Goal: Task Accomplishment & Management: Complete application form

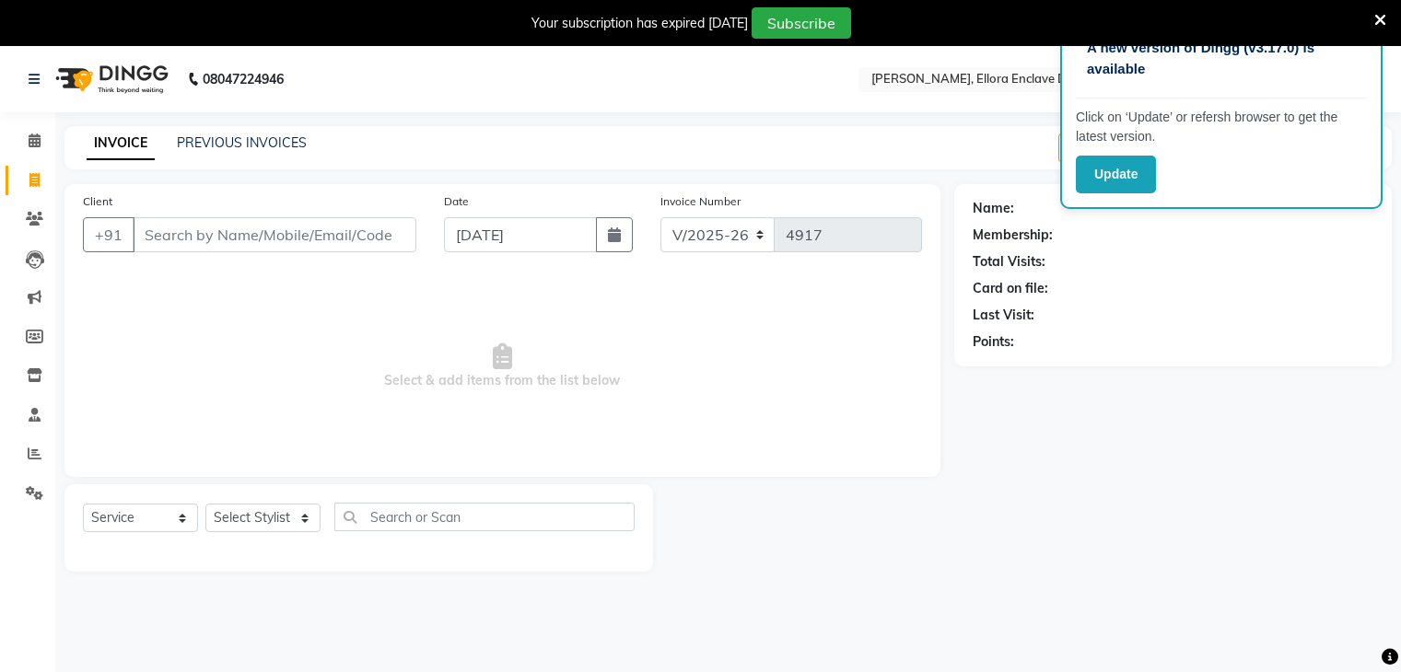
click at [38, 179] on icon at bounding box center [34, 180] width 10 height 14
select select "6880"
select select "service"
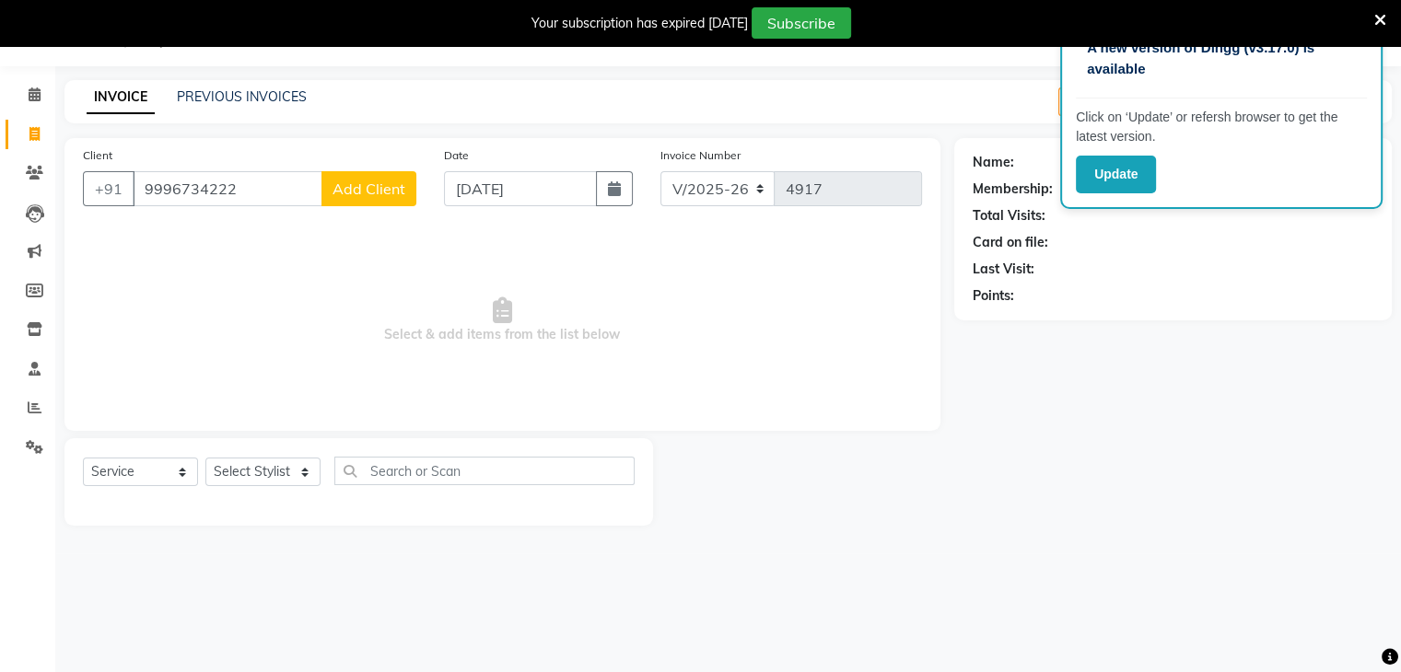
type input "9996734222"
click at [387, 180] on span "Add Client" at bounding box center [368, 189] width 73 height 18
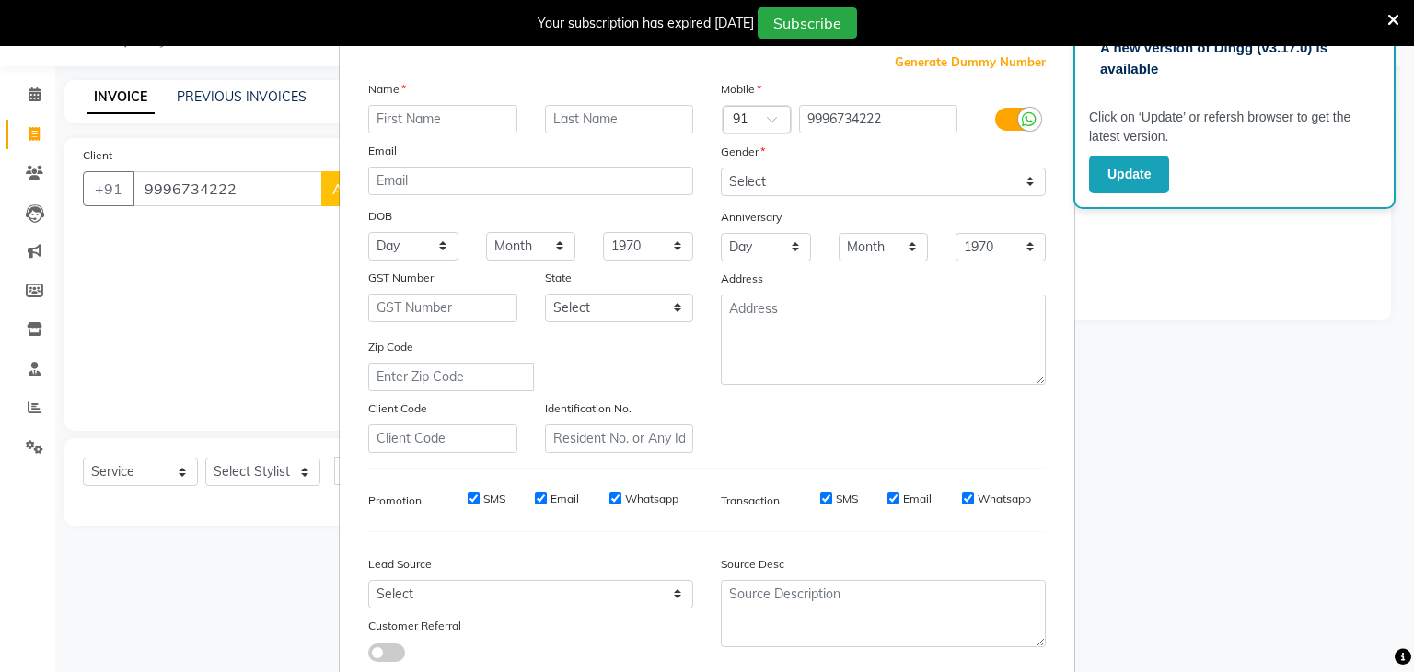
scroll to position [59, 0]
click at [972, 198] on div "Mobile Country Code × 91 9996734222 Gender Select [DEMOGRAPHIC_DATA] [DEMOGRAPH…" at bounding box center [883, 266] width 353 height 374
click at [935, 184] on select "Select [DEMOGRAPHIC_DATA] [DEMOGRAPHIC_DATA] Other Prefer Not To Say" at bounding box center [883, 182] width 325 height 29
select select "[DEMOGRAPHIC_DATA]"
click at [721, 168] on select "Select [DEMOGRAPHIC_DATA] [DEMOGRAPHIC_DATA] Other Prefer Not To Say" at bounding box center [883, 182] width 325 height 29
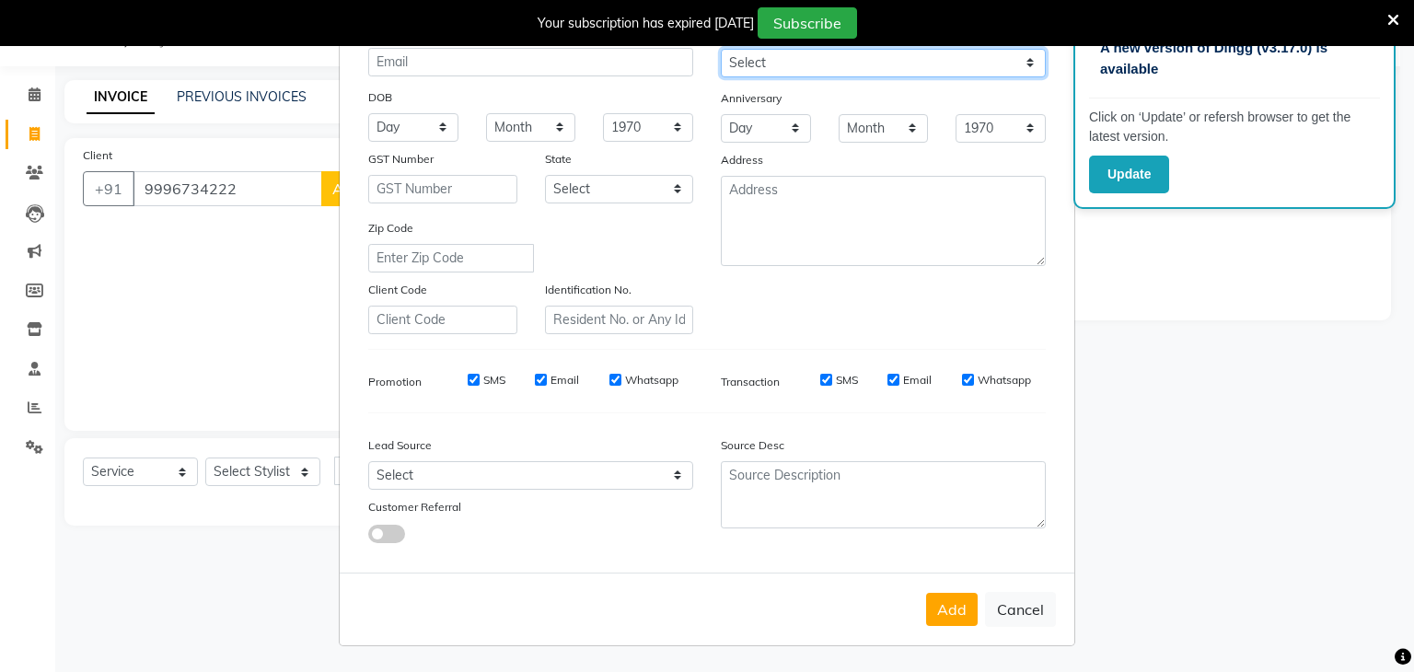
scroll to position [184, 0]
click at [950, 616] on button "Add" at bounding box center [952, 609] width 52 height 33
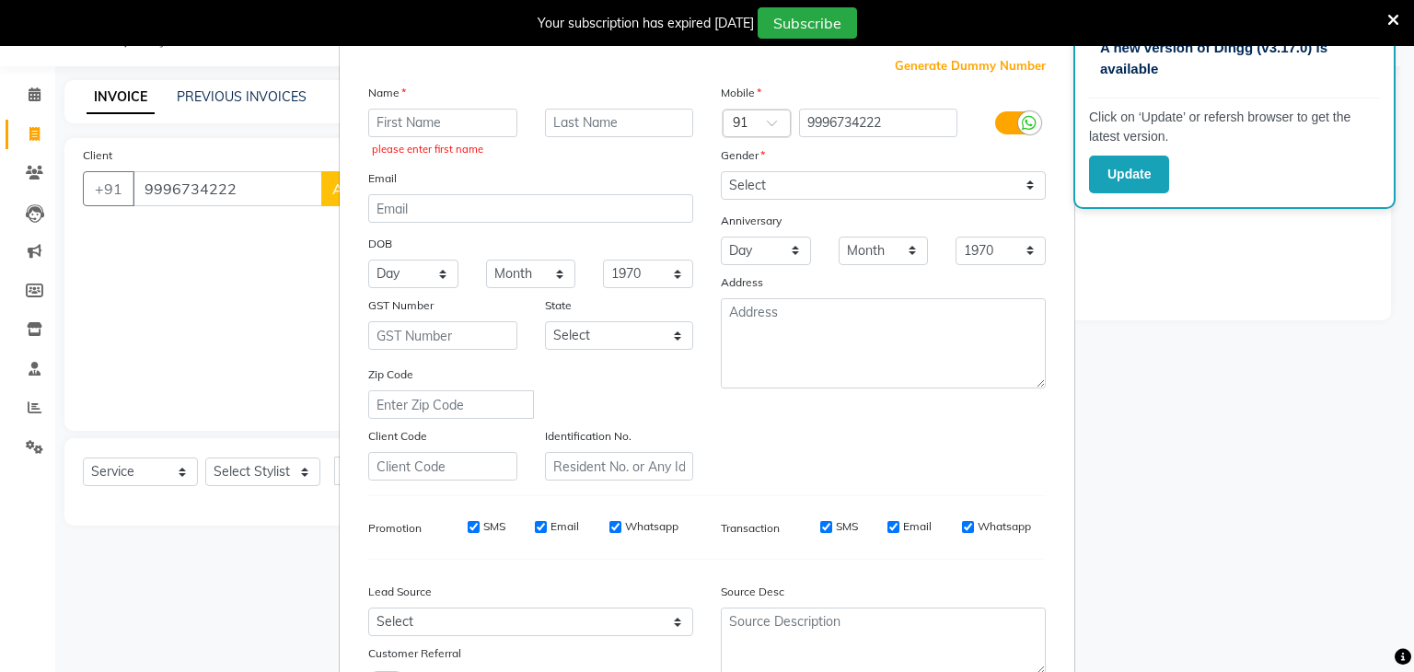
scroll to position [54, 0]
click at [487, 130] on input "text" at bounding box center [442, 124] width 149 height 29
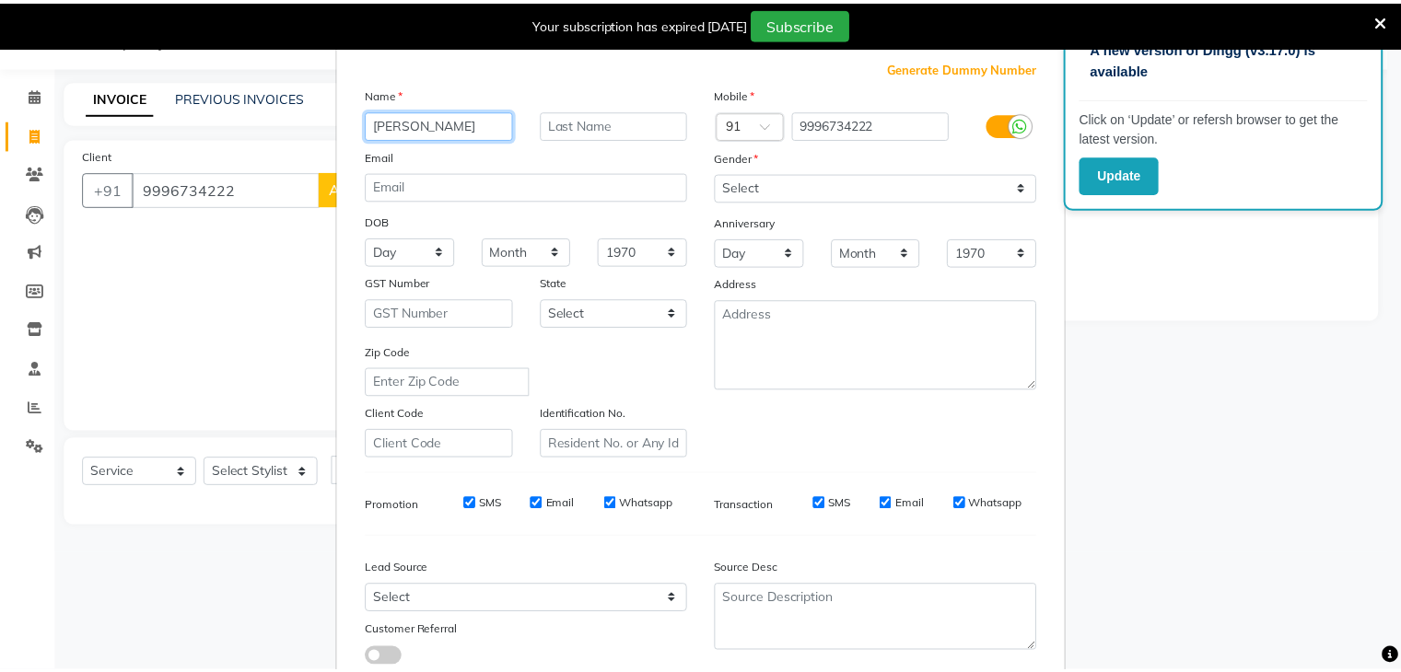
scroll to position [187, 0]
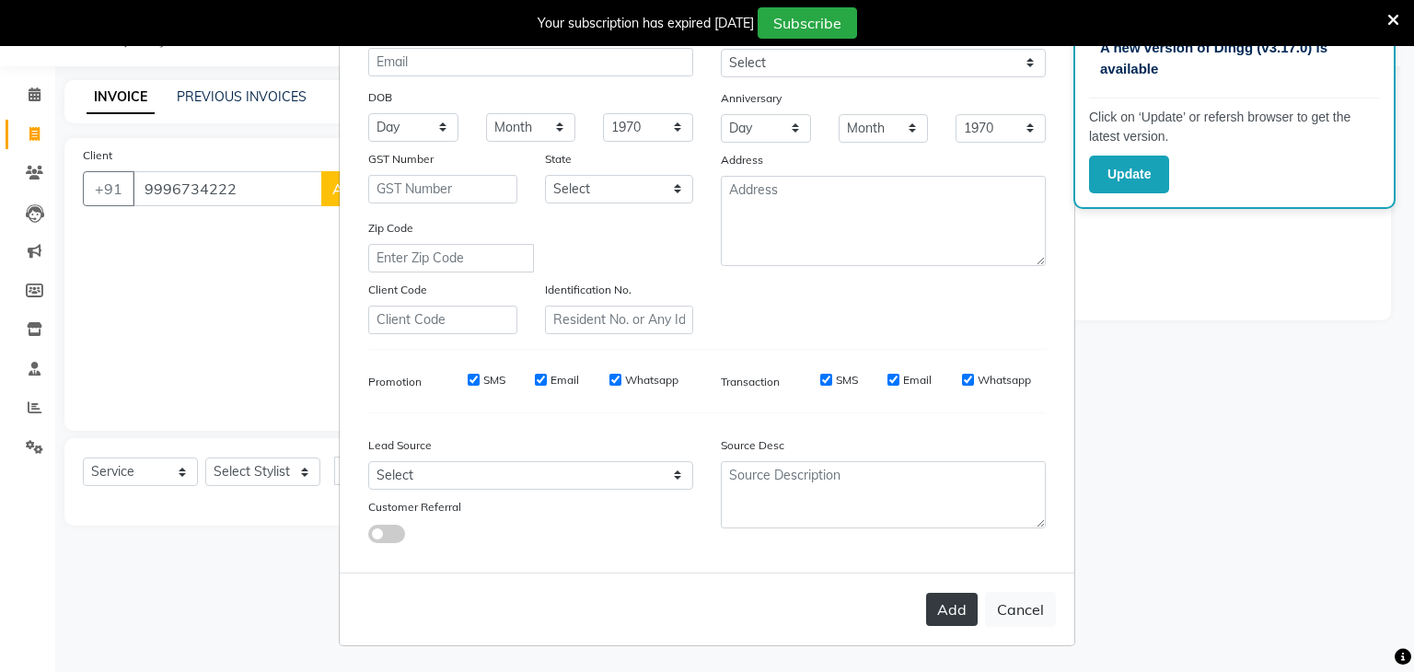
type input "[PERSON_NAME]"
click at [932, 623] on button "Add" at bounding box center [952, 609] width 52 height 33
select select
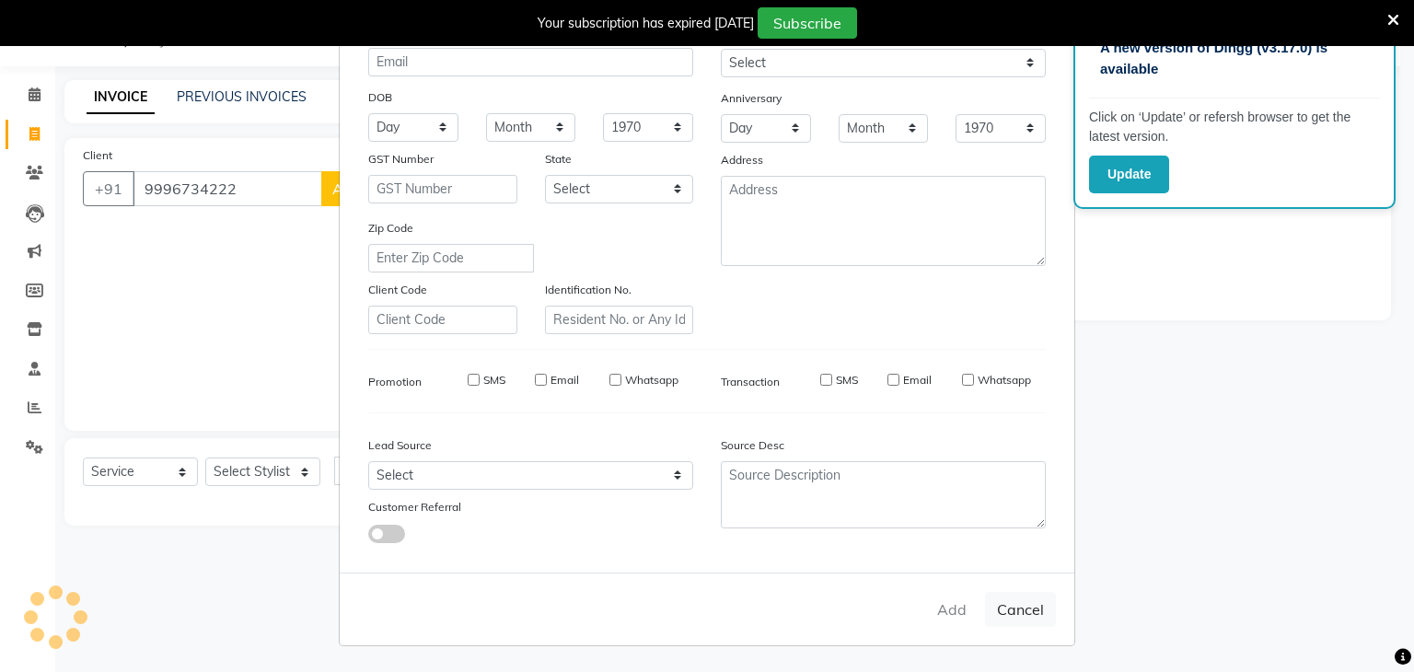
select select
checkbox input "false"
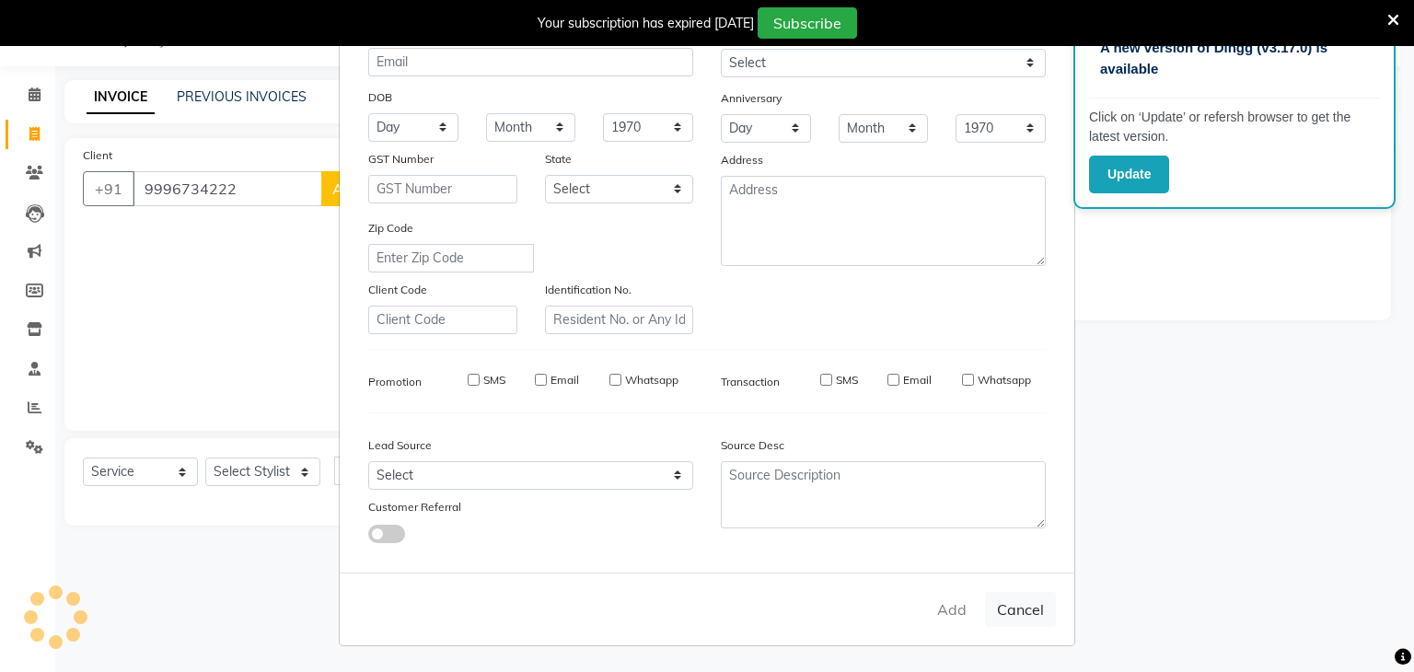
checkbox input "false"
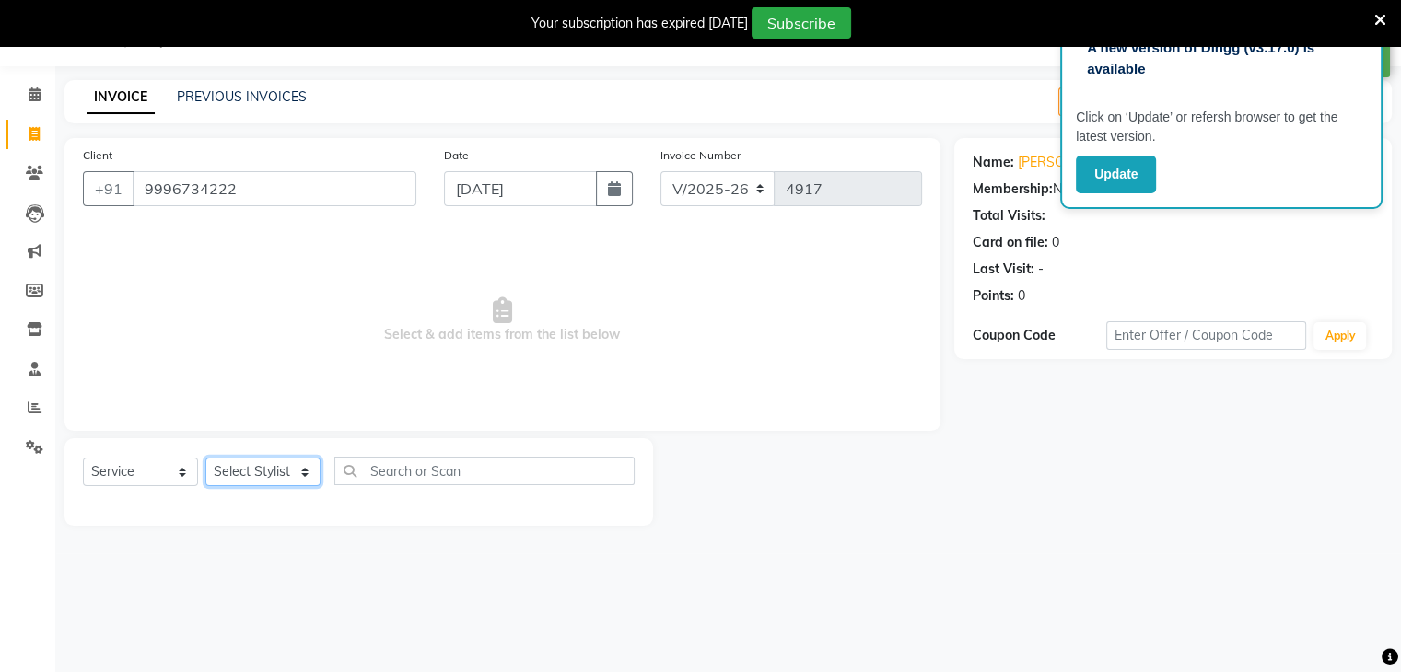
click at [312, 468] on select "Select Stylist AMAN DANISH SALMANI [PERSON_NAME] kakul KAVITA [PERSON_NAME] [PE…" at bounding box center [262, 472] width 115 height 29
click at [259, 477] on select "Select Stylist AMAN DANISH SALMANI [PERSON_NAME] kakul KAVITA [PERSON_NAME] [PE…" at bounding box center [262, 472] width 115 height 29
select select "86751"
click at [205, 459] on select "Select Stylist AMAN DANISH SALMANI [PERSON_NAME] kakul KAVITA [PERSON_NAME] [PE…" at bounding box center [262, 472] width 115 height 29
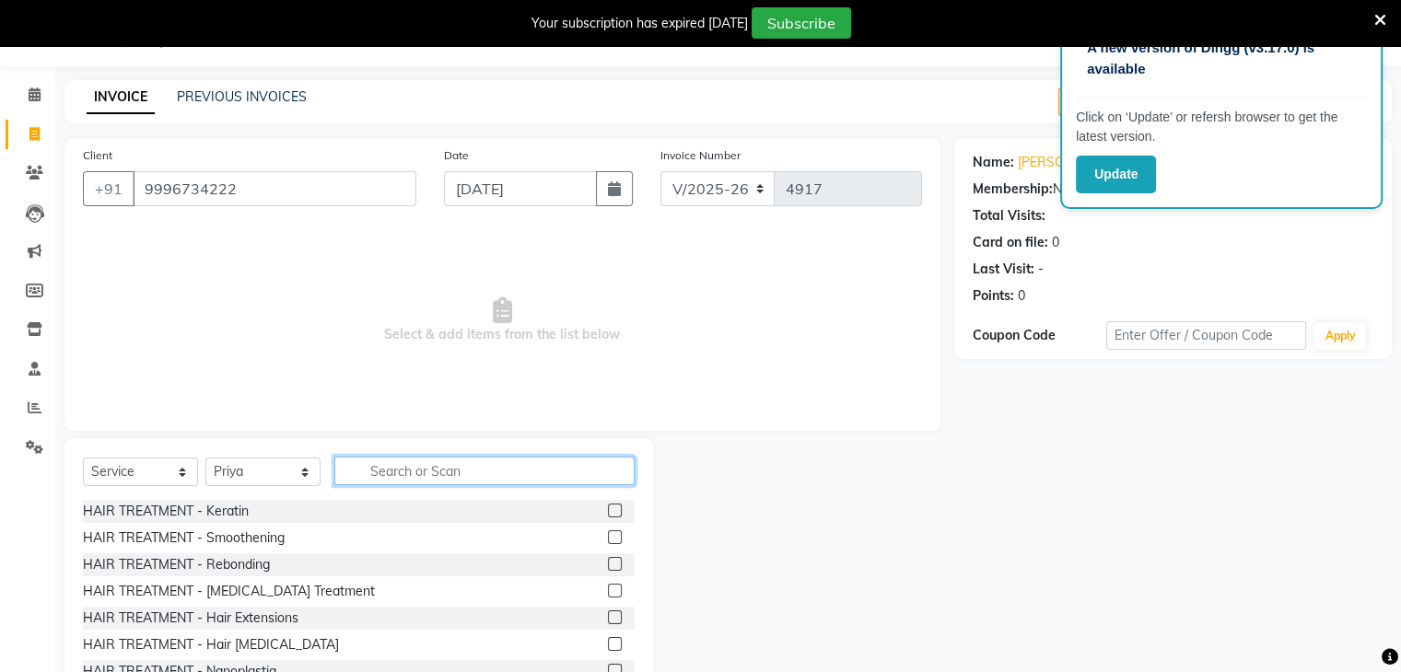
click at [430, 478] on input "text" at bounding box center [484, 471] width 300 height 29
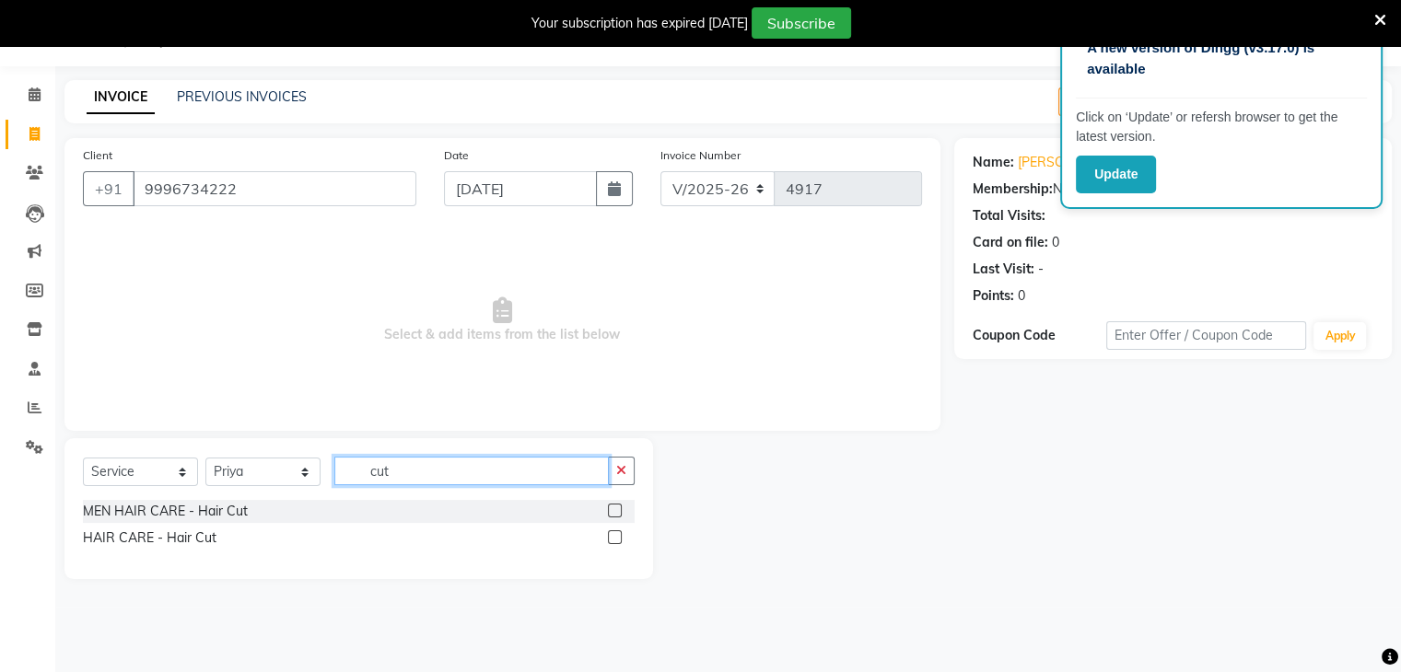
type input "cut"
click at [611, 539] on label at bounding box center [615, 537] width 14 height 14
click at [611, 539] on input "checkbox" at bounding box center [614, 538] width 12 height 12
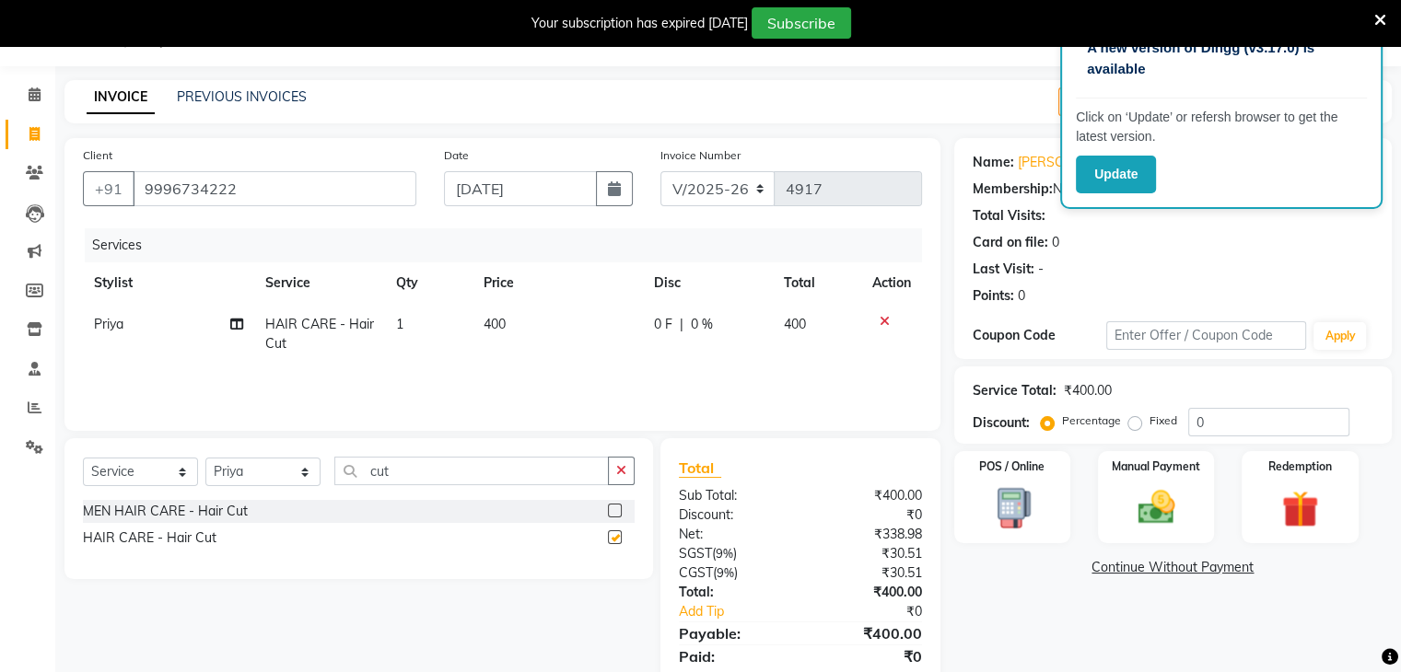
checkbox input "false"
drag, startPoint x: 1105, startPoint y: 505, endPoint x: 1116, endPoint y: 502, distance: 11.4
click at [1116, 502] on div "Manual Payment" at bounding box center [1155, 496] width 121 height 95
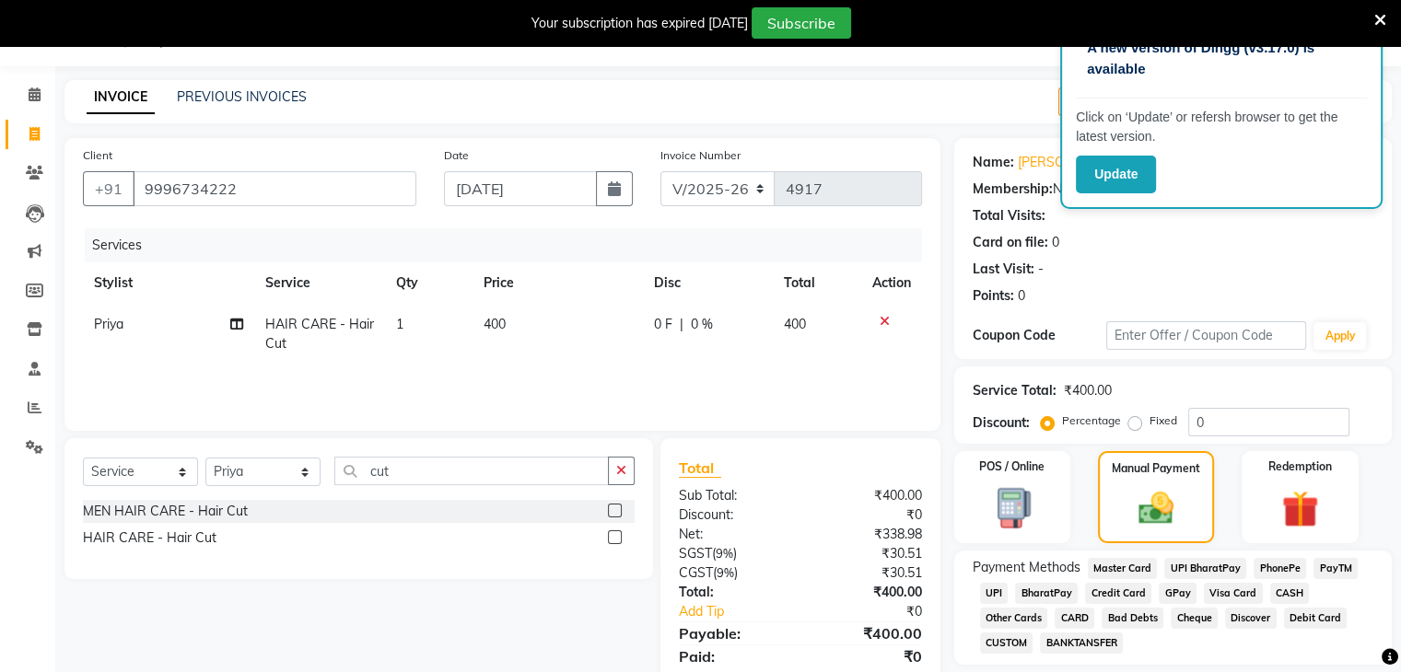
click at [1278, 587] on span "CASH" at bounding box center [1290, 593] width 40 height 21
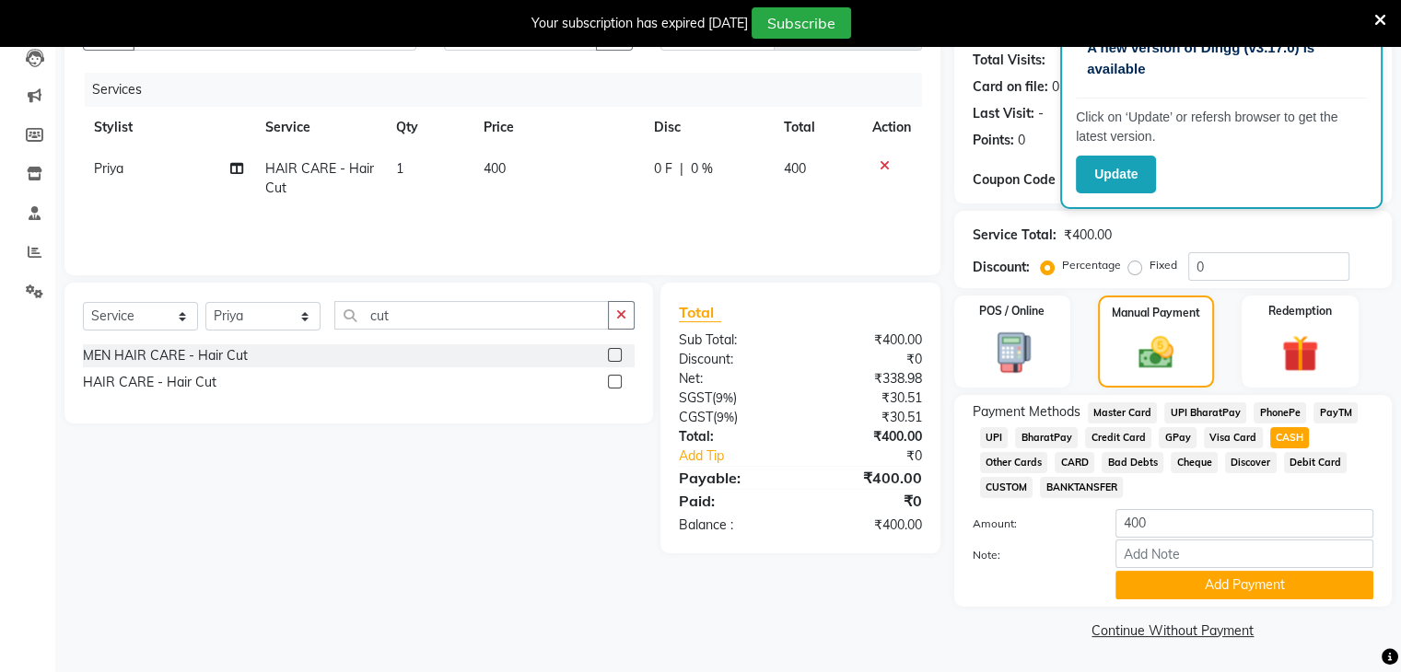
click at [1278, 587] on button "Add Payment" at bounding box center [1244, 585] width 258 height 29
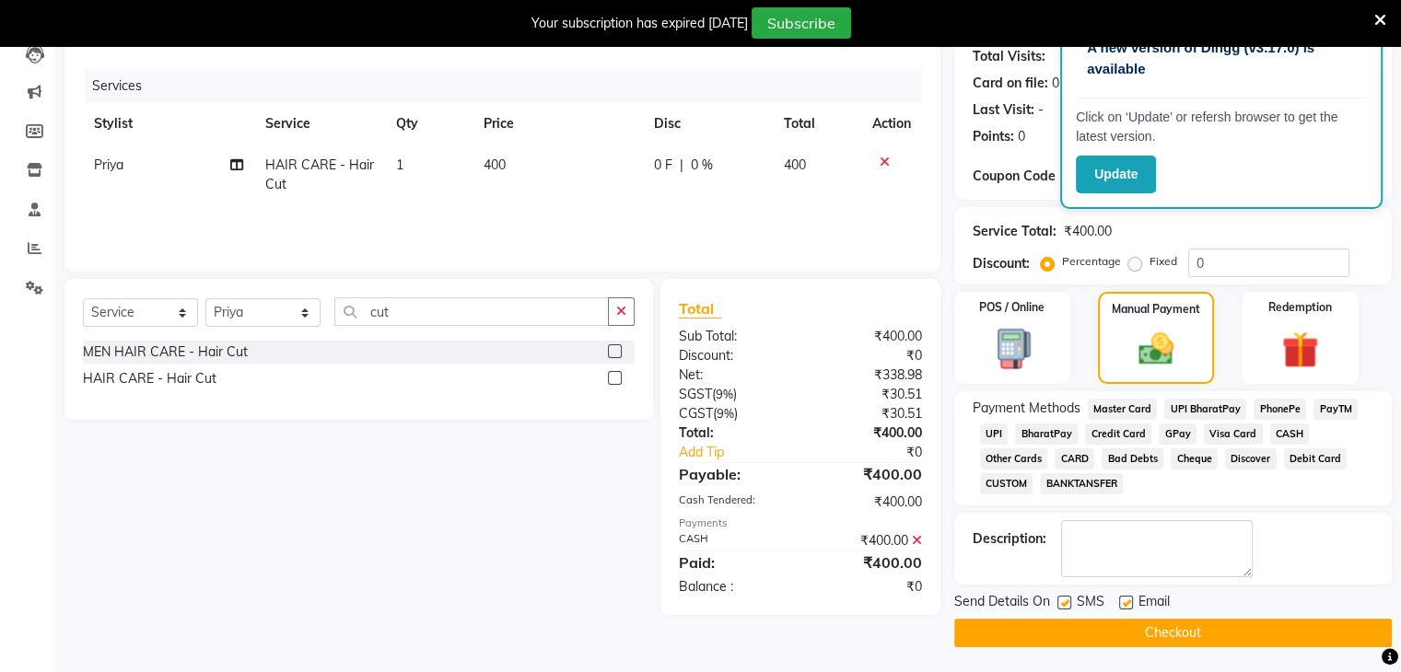
click at [1257, 623] on button "Checkout" at bounding box center [1172, 633] width 437 height 29
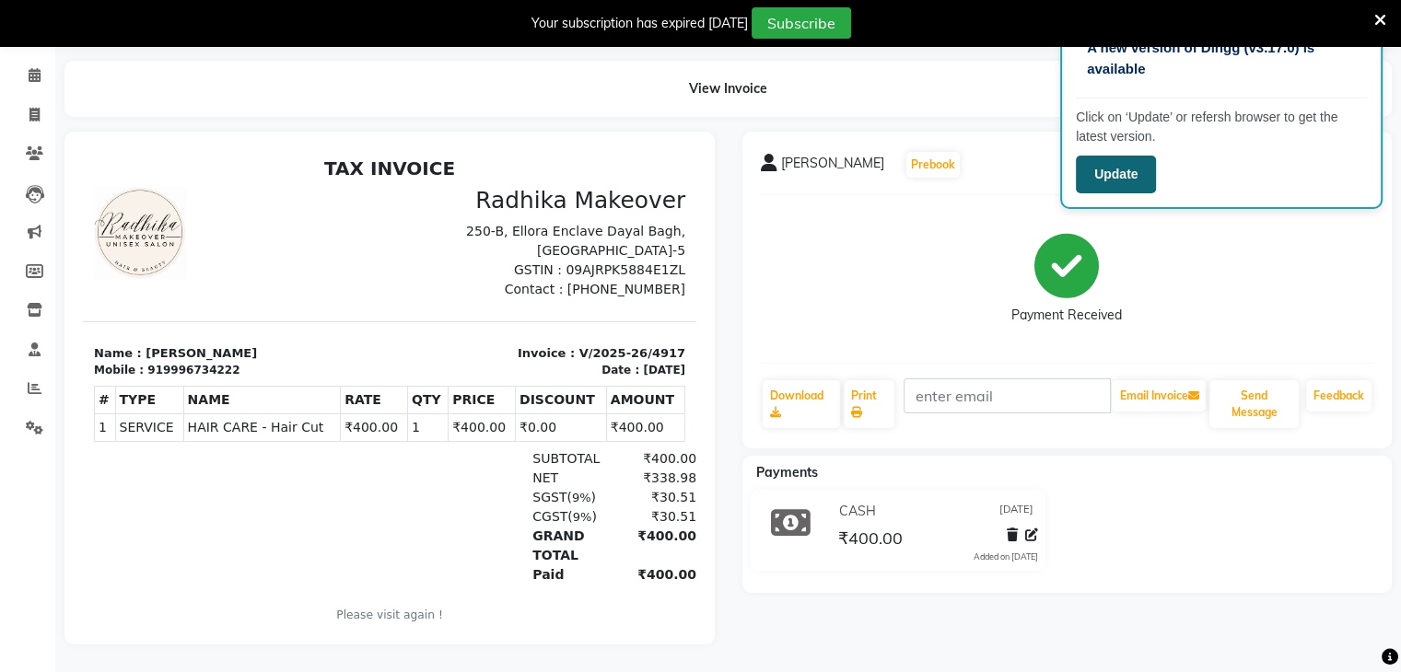
click at [1098, 185] on button "Update" at bounding box center [1115, 175] width 80 height 38
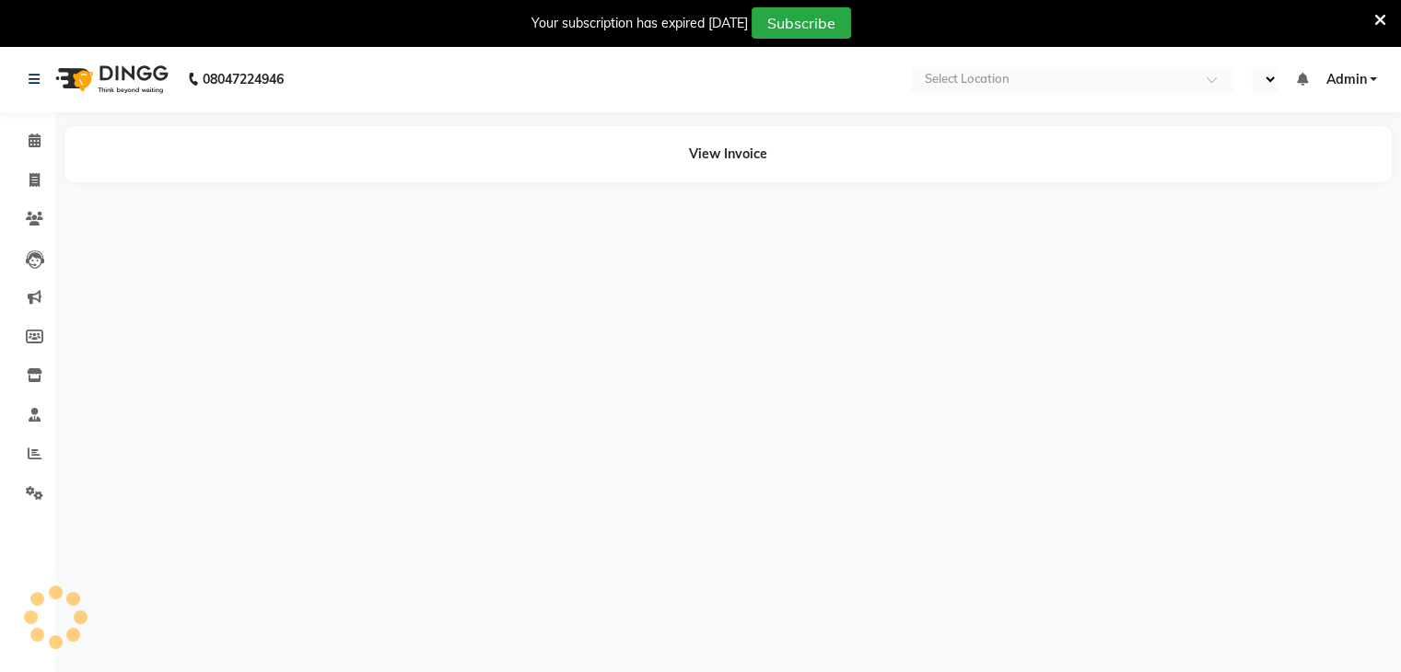
select select "en"
